Goal: Information Seeking & Learning: Learn about a topic

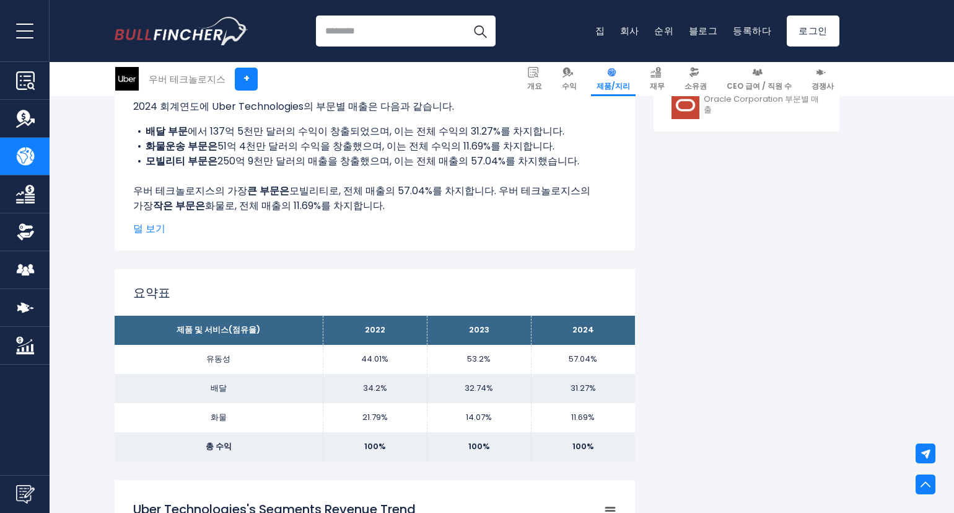
drag, startPoint x: 395, startPoint y: 177, endPoint x: 322, endPoint y: 170, distance: 73.5
click at [335, 169] on div "위 차트는 Uber Technologies의 세그먼트(제품 및 서비스)별 매출 점유율을 보여줍니다. 2024 회계연도에 Uber Technol…" at bounding box center [374, 138] width 483 height 149
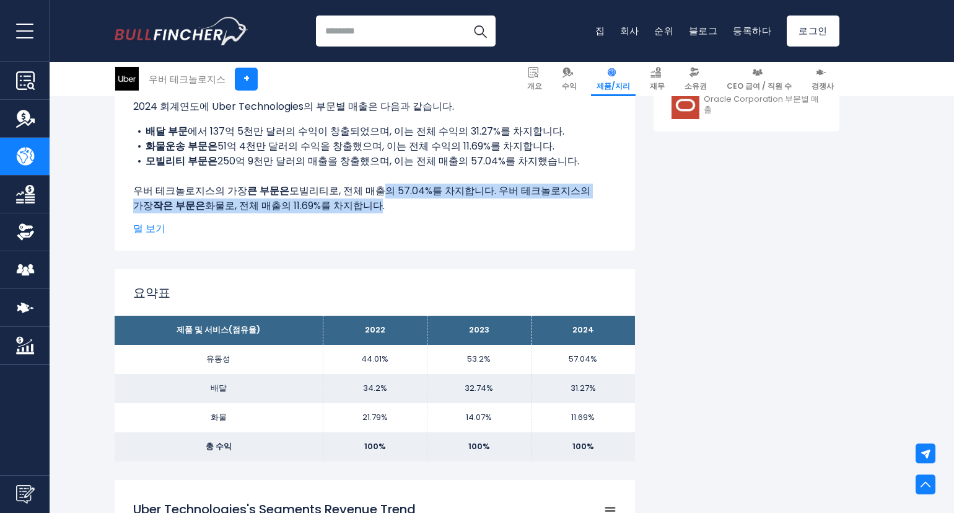
drag, startPoint x: 368, startPoint y: 204, endPoint x: 351, endPoint y: 177, distance: 32.0
click at [355, 182] on div "위 차트는 Uber Technologies의 세그먼트(제품 및 서비스)별 매출 점유율을 보여줍니다. 2024 회계연도에 Uber Technol…" at bounding box center [374, 138] width 483 height 149
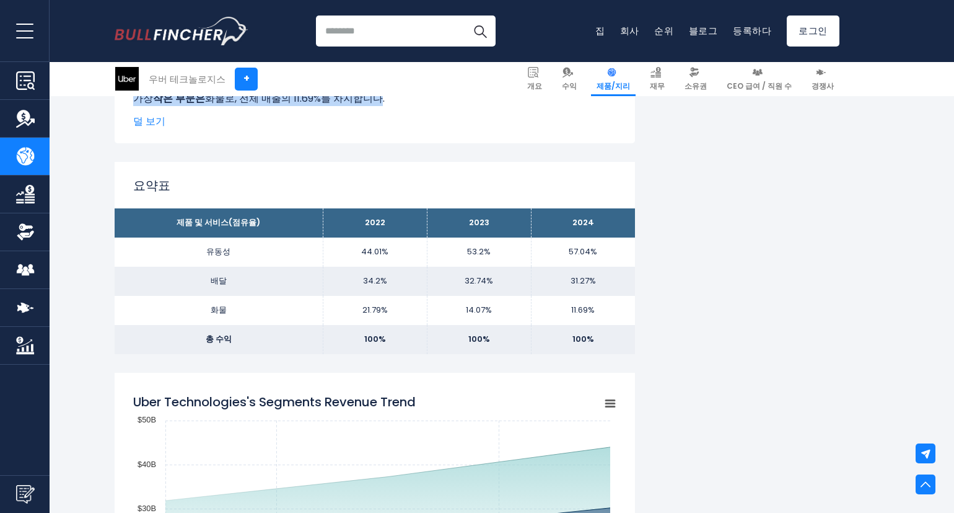
scroll to position [806, 0]
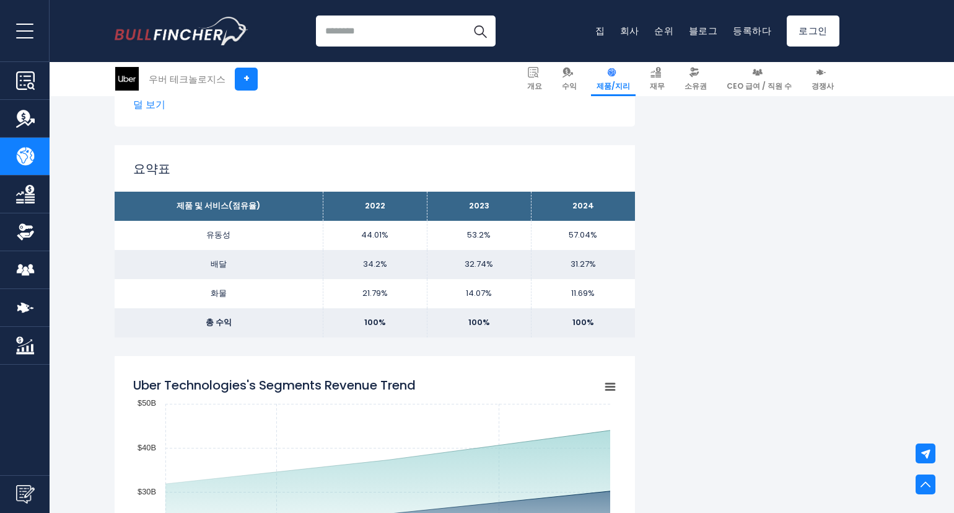
click at [433, 265] on td "32.74%" at bounding box center [479, 264] width 104 height 29
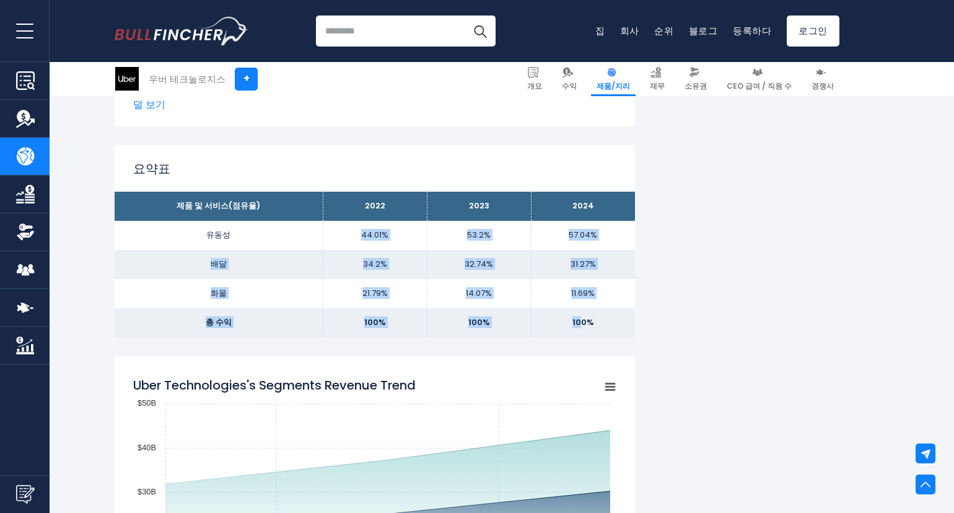
drag, startPoint x: 355, startPoint y: 233, endPoint x: 583, endPoint y: 328, distance: 247.0
click at [583, 328] on tbody "제품 및 서비스(점유율) 2022 2023 2024 유동성 44.01% 53.2% 배달 화물 총 수익 100% 100% 100%" at bounding box center [375, 265] width 521 height 146
click at [583, 328] on font "100%" at bounding box center [584, 322] width 22 height 12
drag, startPoint x: 587, startPoint y: 327, endPoint x: 656, endPoint y: 330, distance: 68.9
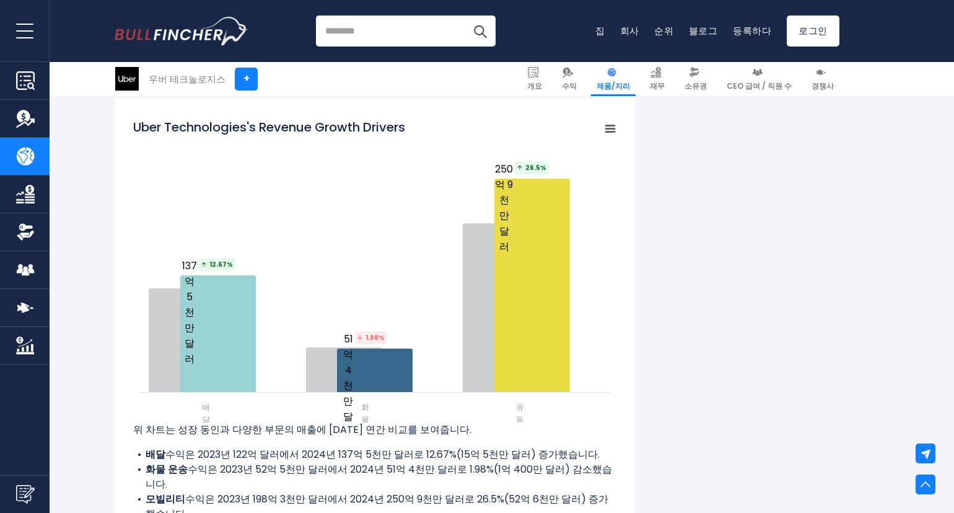
scroll to position [1488, 0]
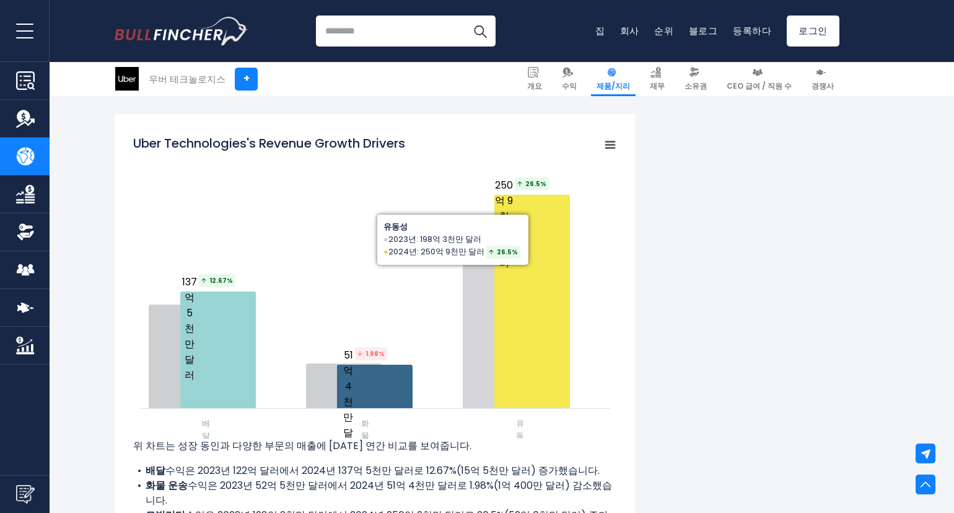
click at [687, 286] on div "Uber Technologies의 세그먼트별 매출 2024 회계연도에 Uber Technologies의 부문별(제품 및 서비스) 매출은 다음과…" at bounding box center [477, 32] width 725 height 2487
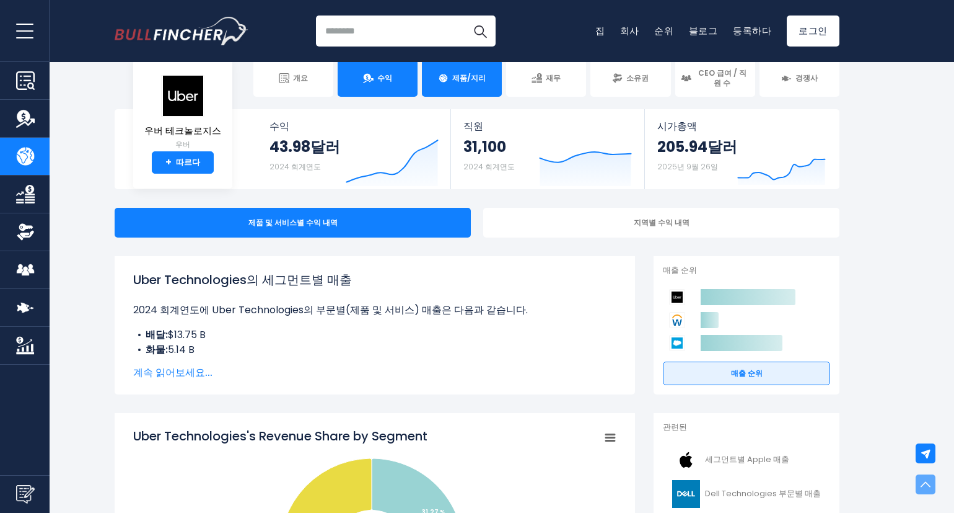
scroll to position [0, 0]
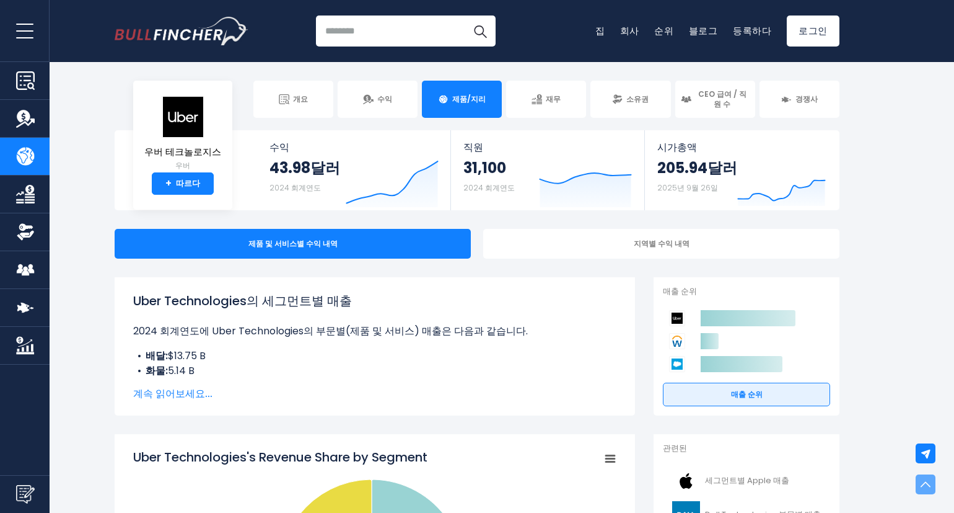
drag, startPoint x: 710, startPoint y: 250, endPoint x: 191, endPoint y: 71, distance: 549.2
drag, startPoint x: 654, startPoint y: 160, endPoint x: 812, endPoint y: 169, distance: 158.3
click at [780, 165] on icon "Created with Highcharts 12.1.2" at bounding box center [782, 181] width 89 height 52
click at [762, 172] on icon "Created with Highcharts 12.1.2" at bounding box center [782, 181] width 89 height 52
